Goal: Task Accomplishment & Management: Complete application form

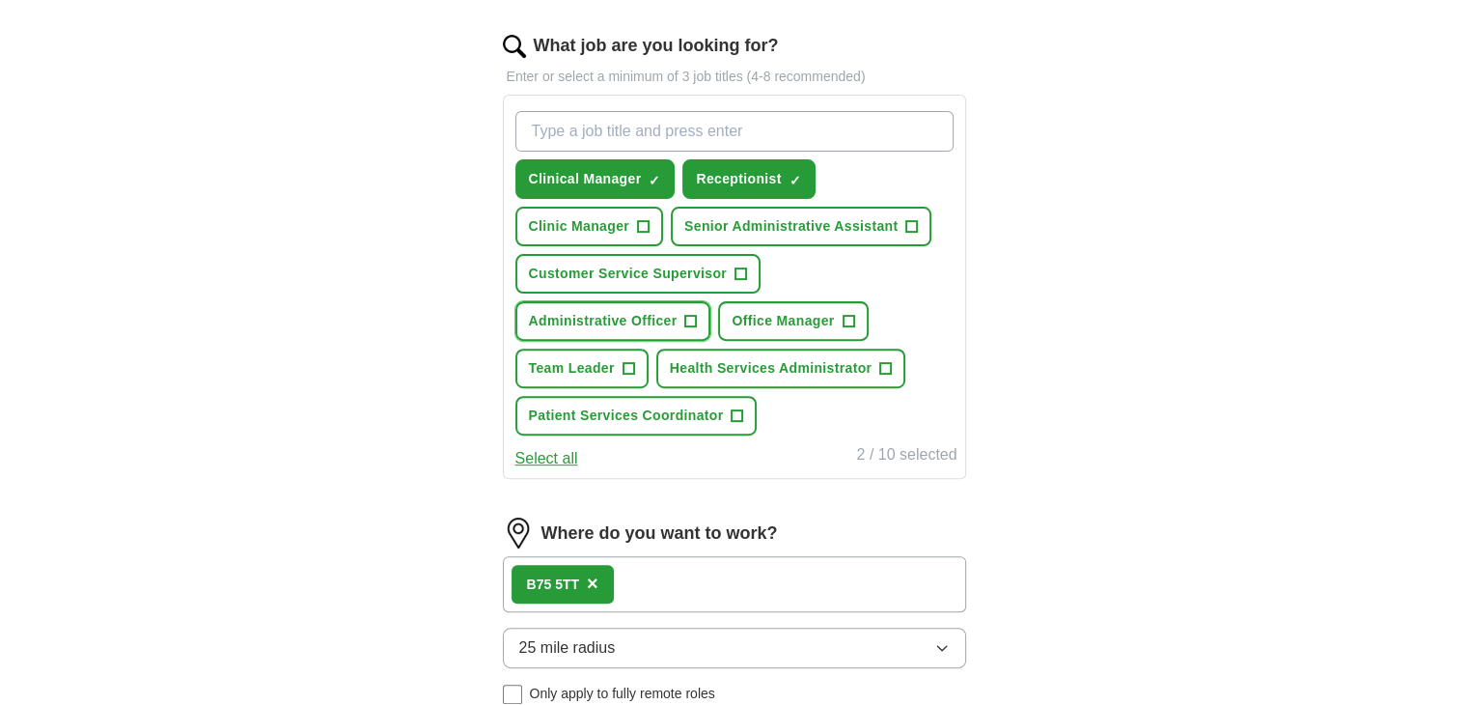
click at [692, 319] on span "+" at bounding box center [691, 321] width 12 height 15
click at [737, 418] on button "Patient Services Coordinator +" at bounding box center [636, 416] width 242 height 40
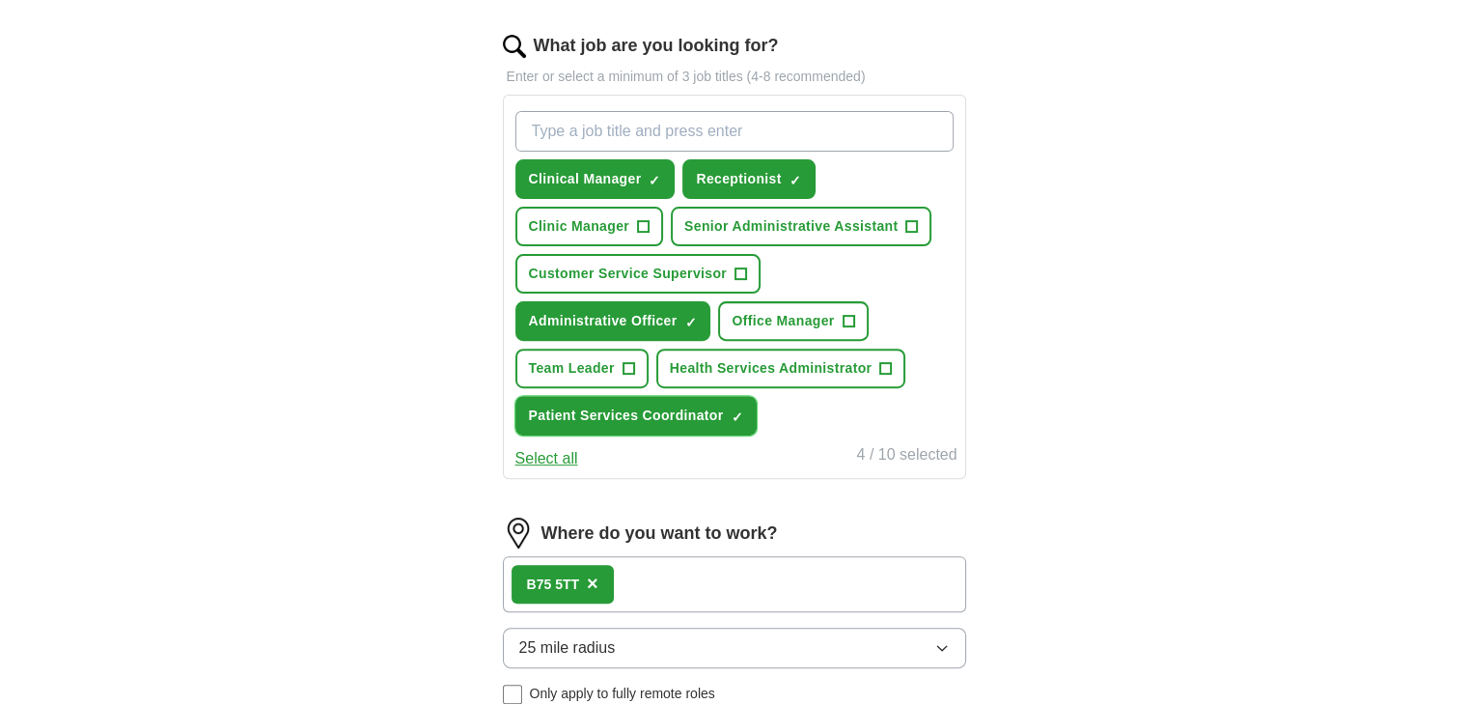
scroll to position [1136, 0]
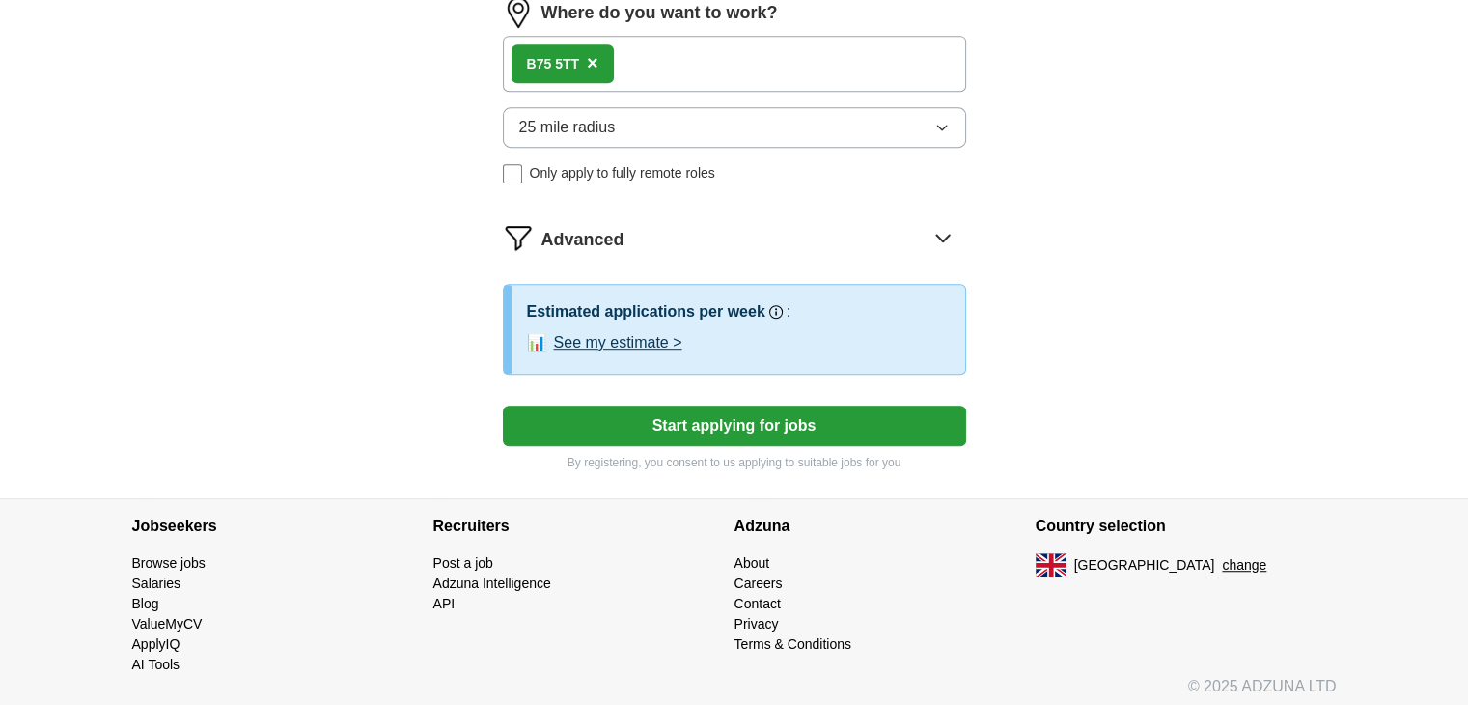
click at [939, 120] on icon "button" at bounding box center [941, 127] width 15 height 15
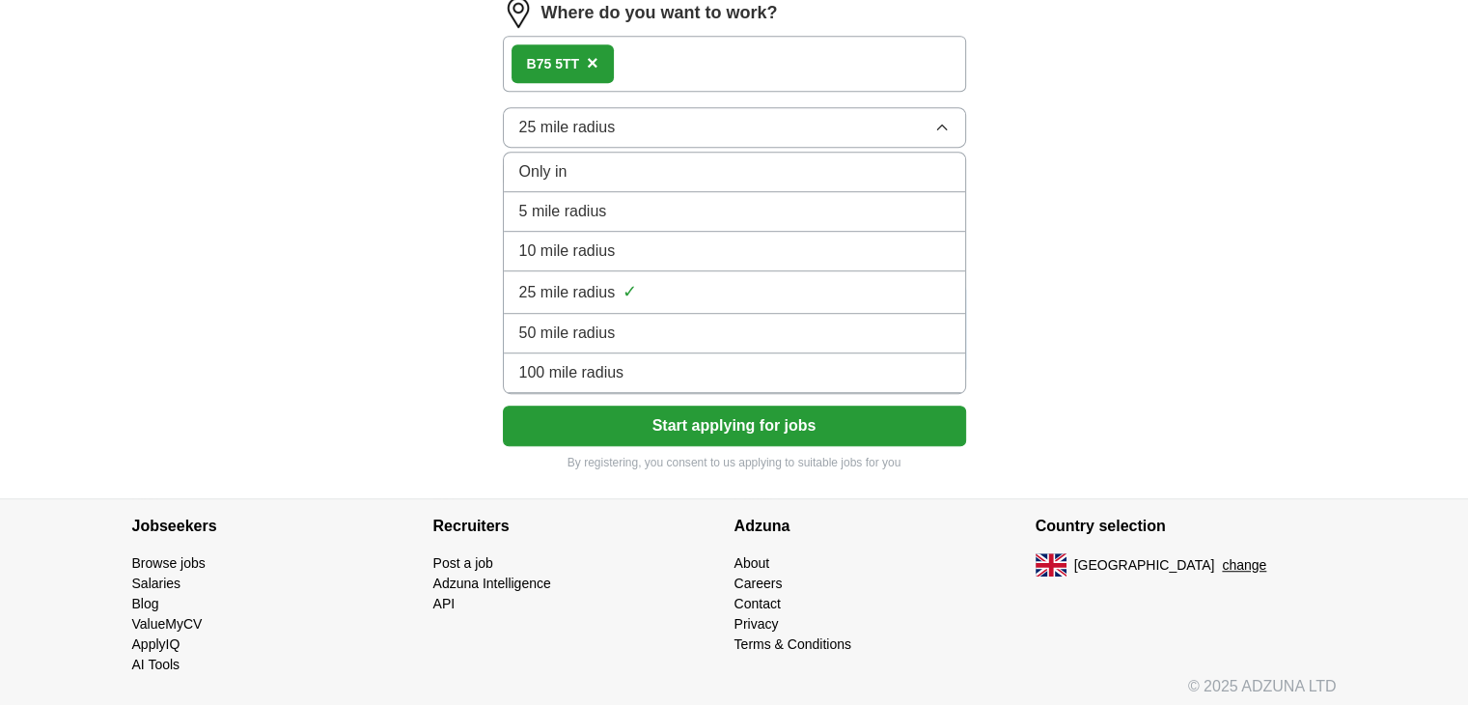
click at [745, 247] on div "10 mile radius" at bounding box center [734, 250] width 430 height 23
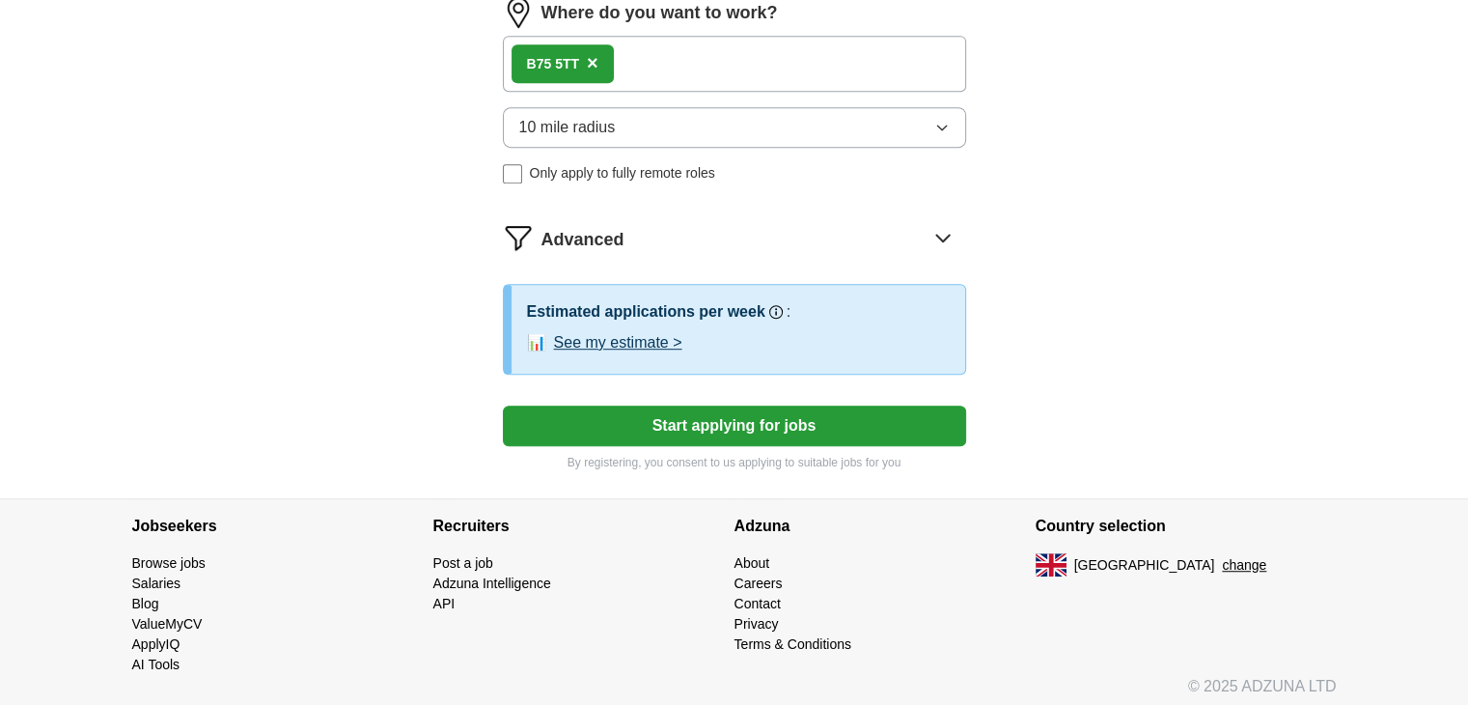
click at [730, 421] on button "Start applying for jobs" at bounding box center [734, 425] width 463 height 41
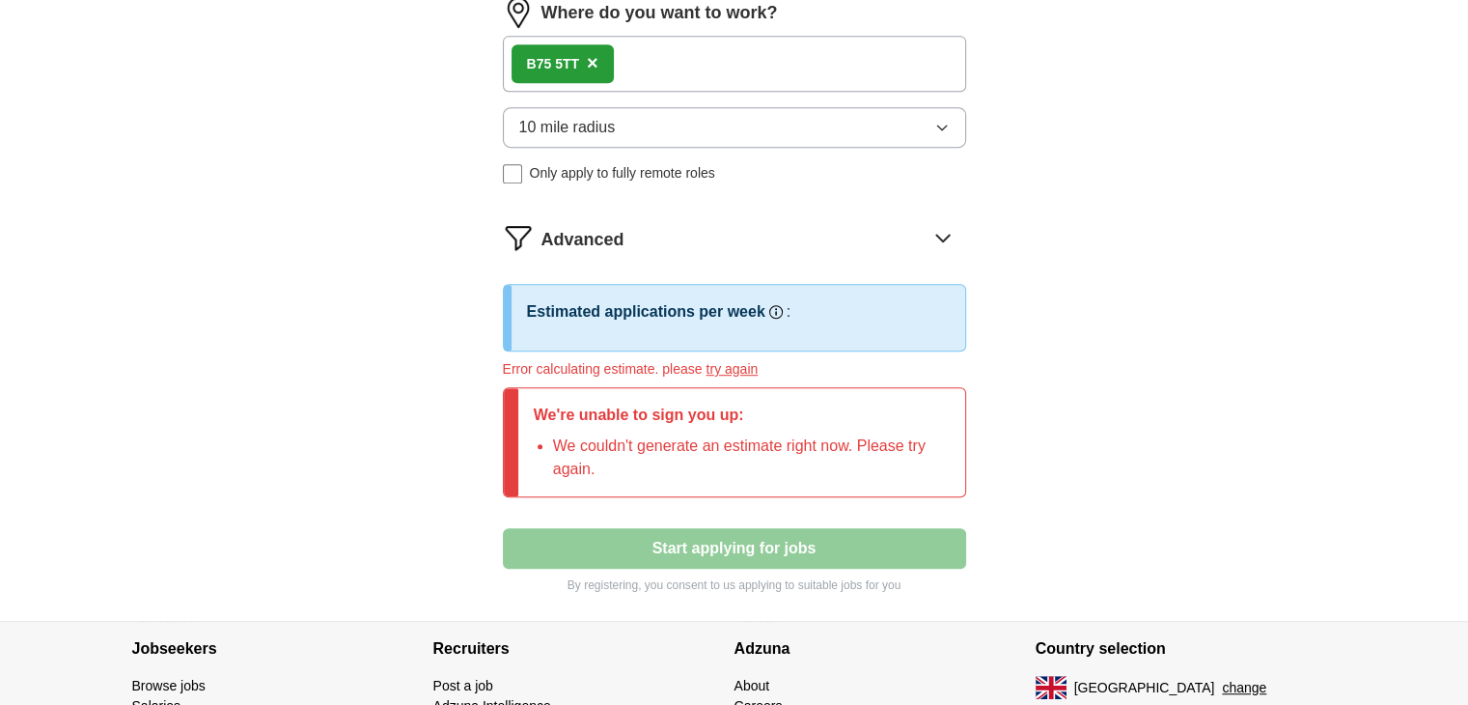
scroll to position [520, 0]
